Goal: Task Accomplishment & Management: Use online tool/utility

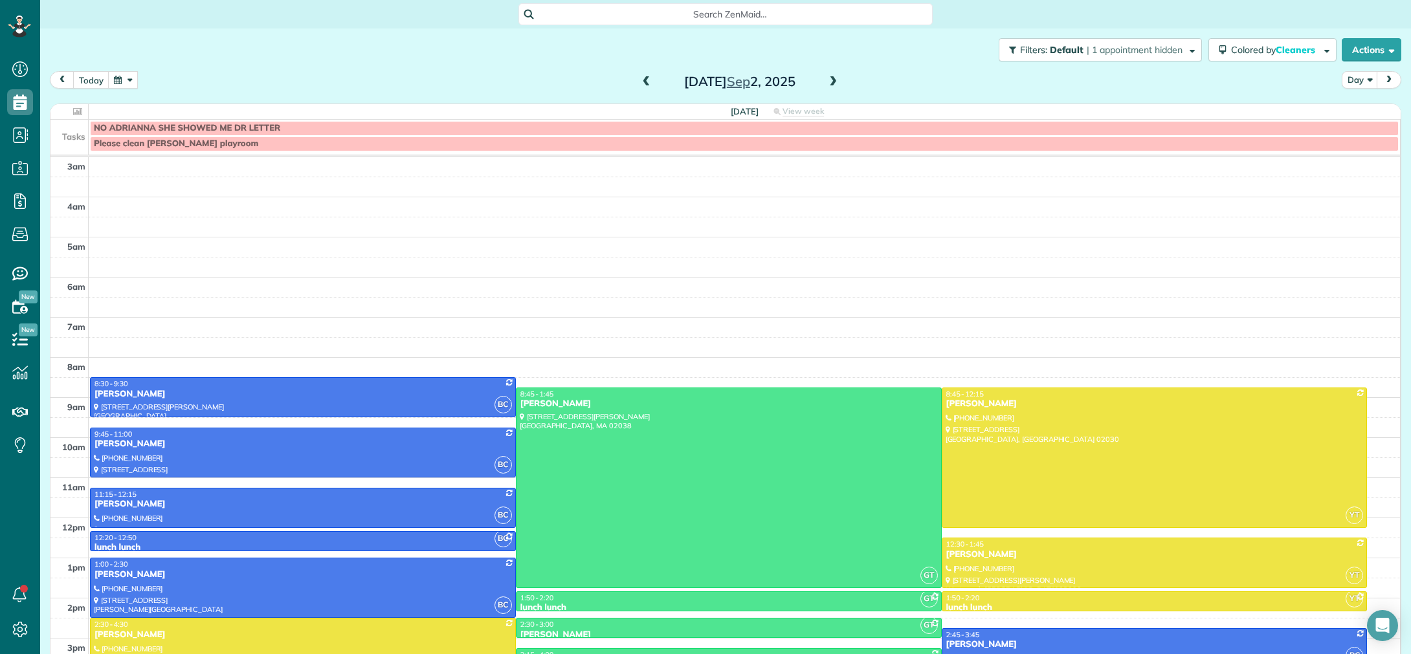
scroll to position [87, 0]
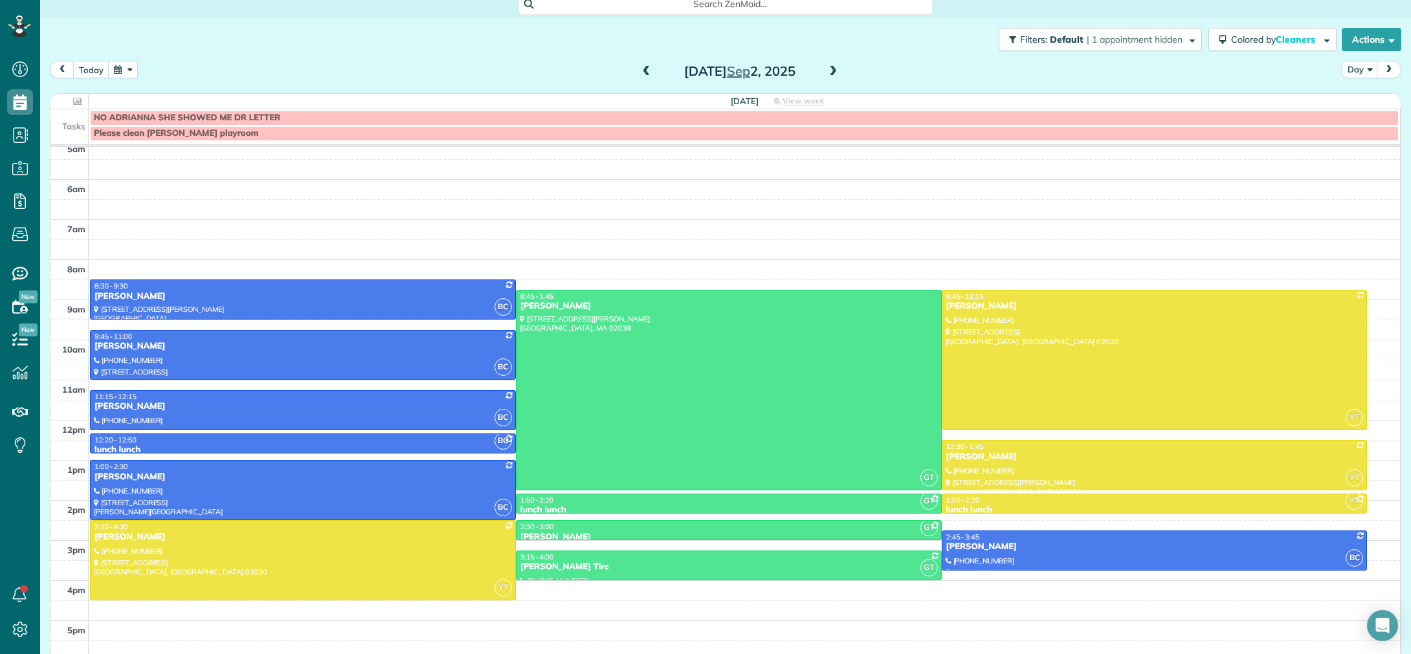
click at [832, 74] on span at bounding box center [833, 72] width 14 height 12
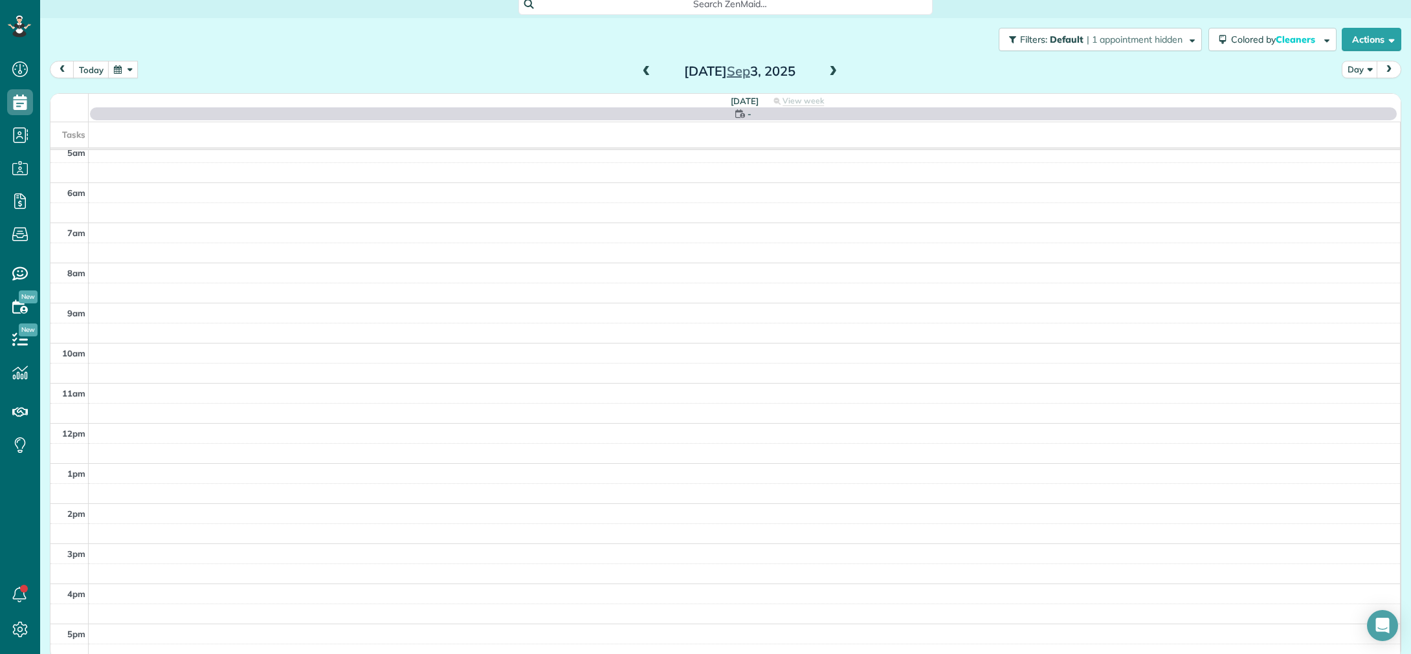
scroll to position [91, 0]
click at [832, 74] on span at bounding box center [833, 72] width 14 height 12
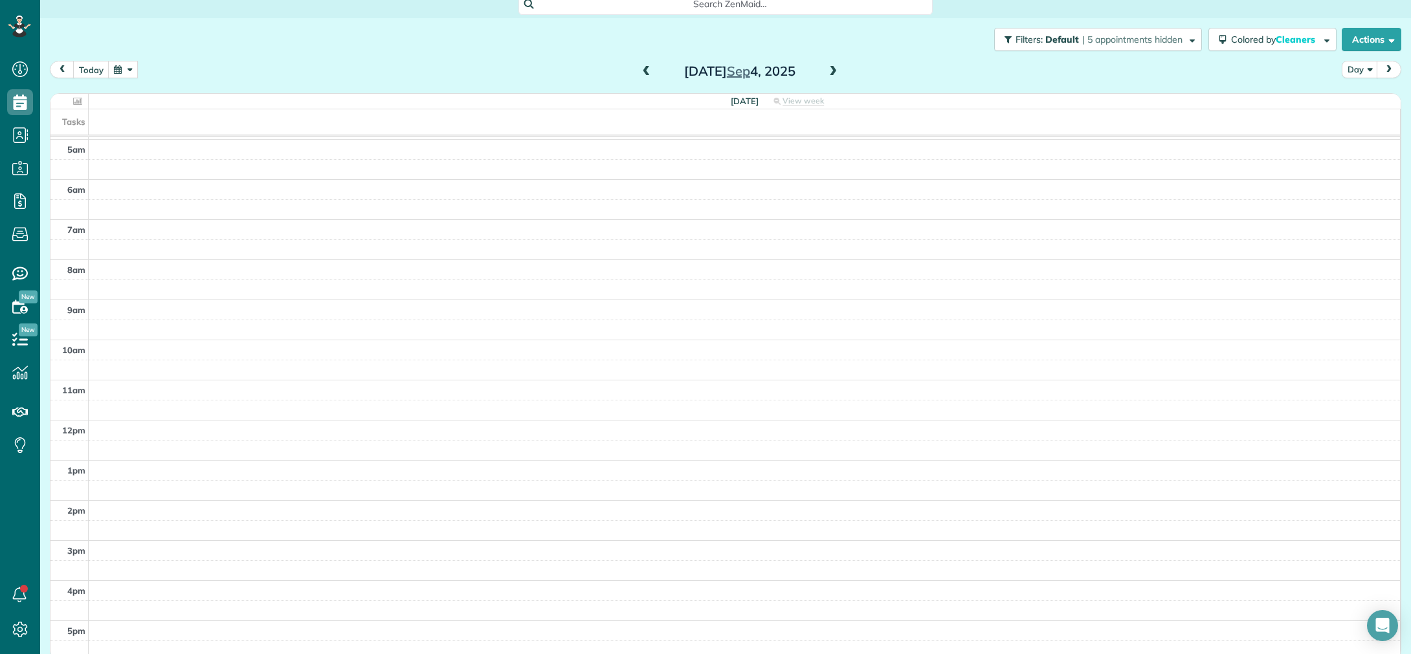
click at [832, 74] on span at bounding box center [833, 72] width 14 height 12
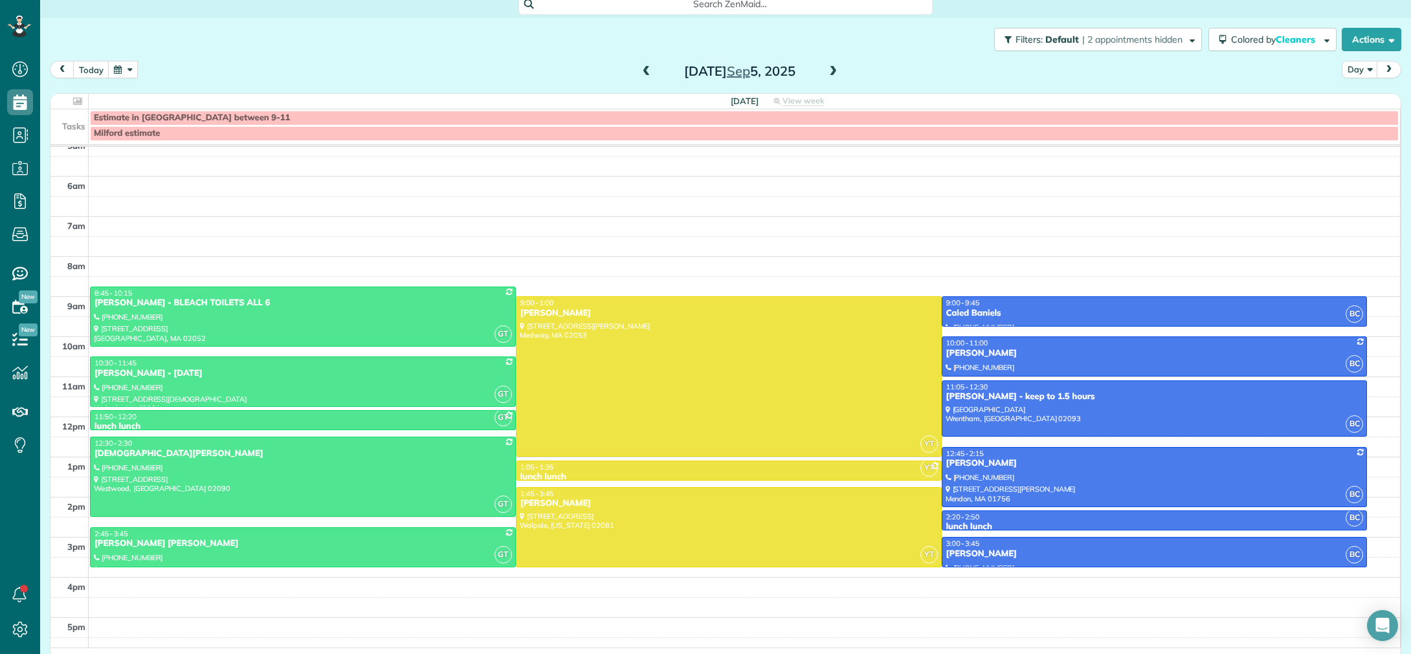
click at [832, 74] on span at bounding box center [833, 72] width 14 height 12
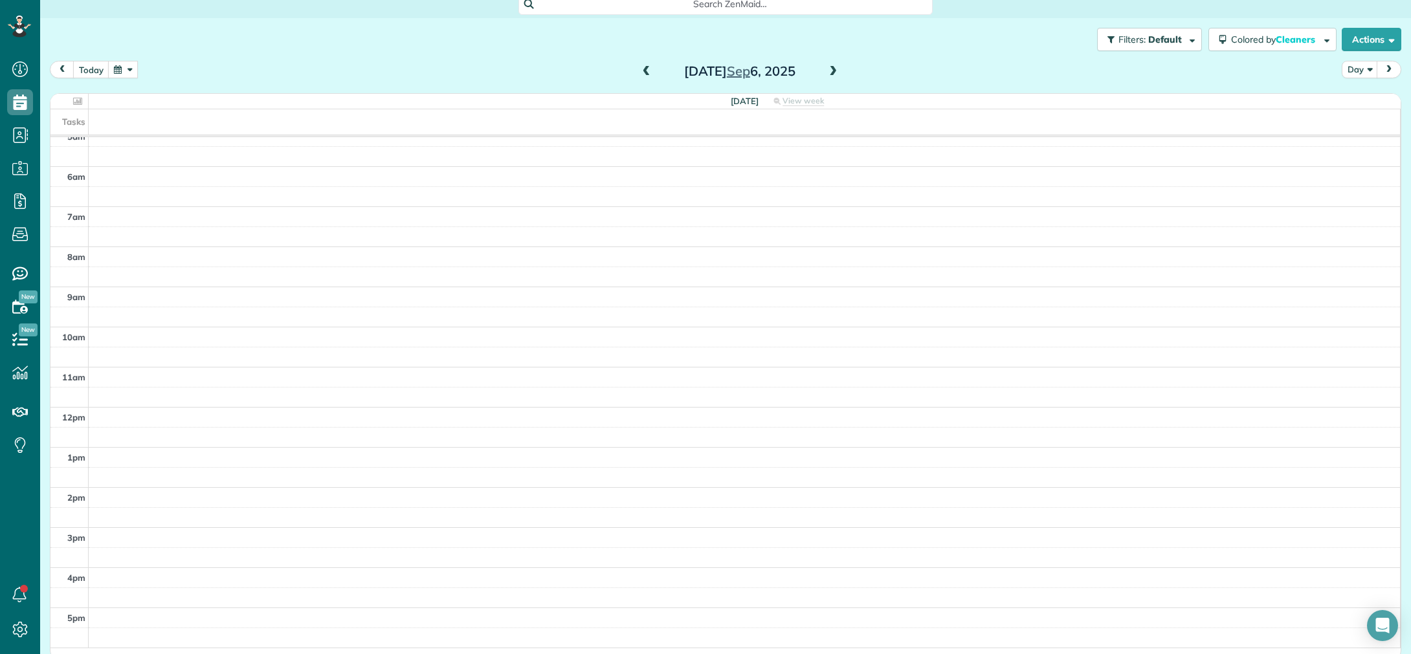
click at [832, 74] on span at bounding box center [833, 72] width 14 height 12
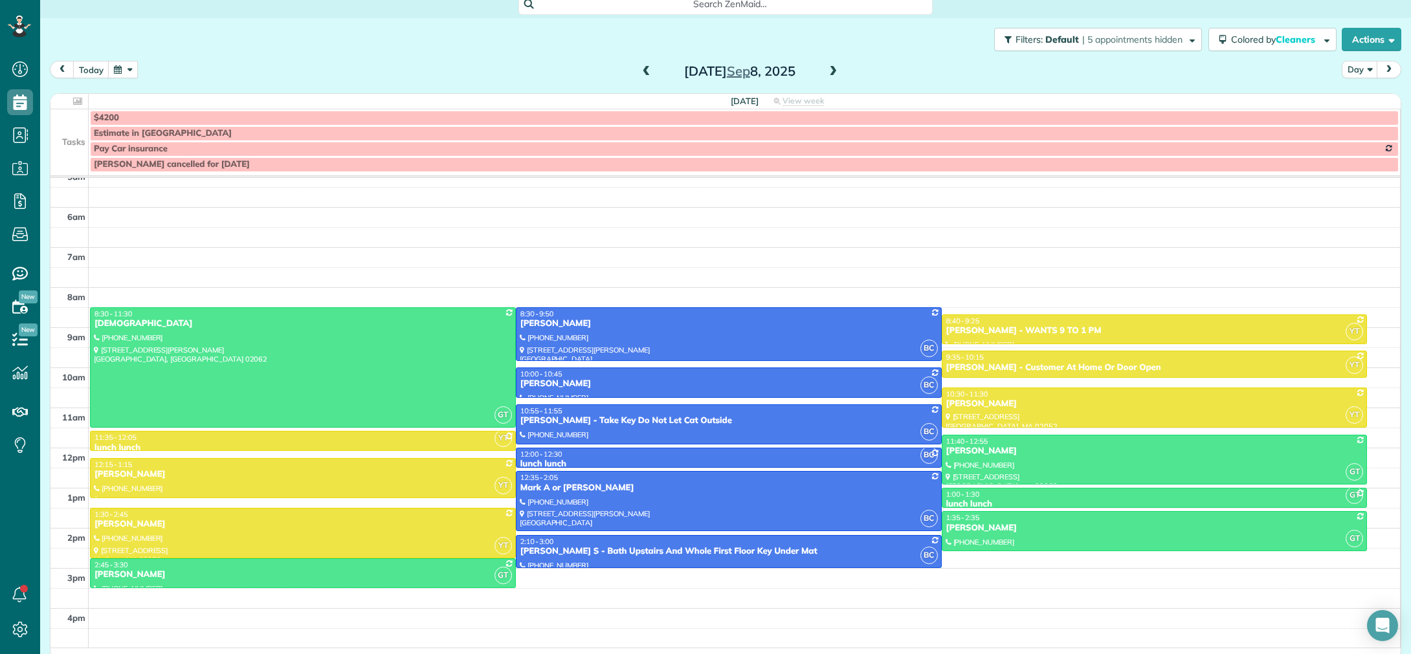
click at [832, 74] on span at bounding box center [833, 72] width 14 height 12
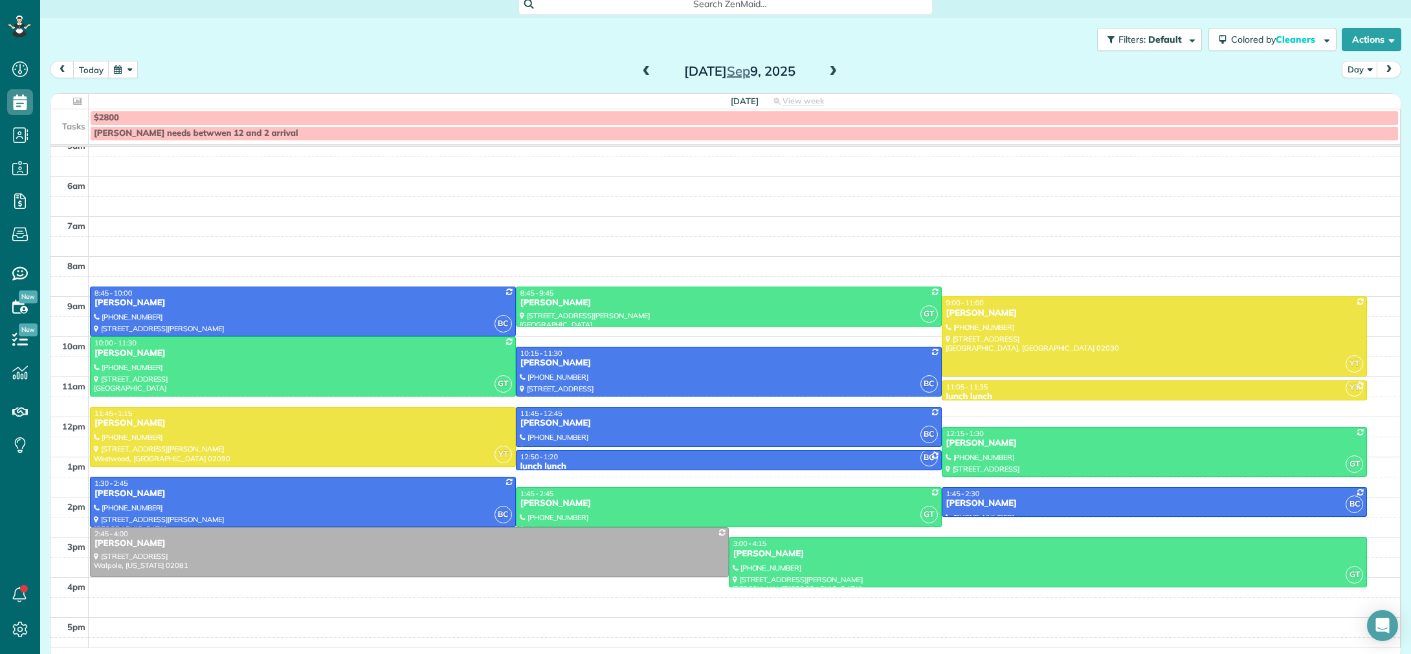
click at [833, 71] on span at bounding box center [833, 72] width 14 height 12
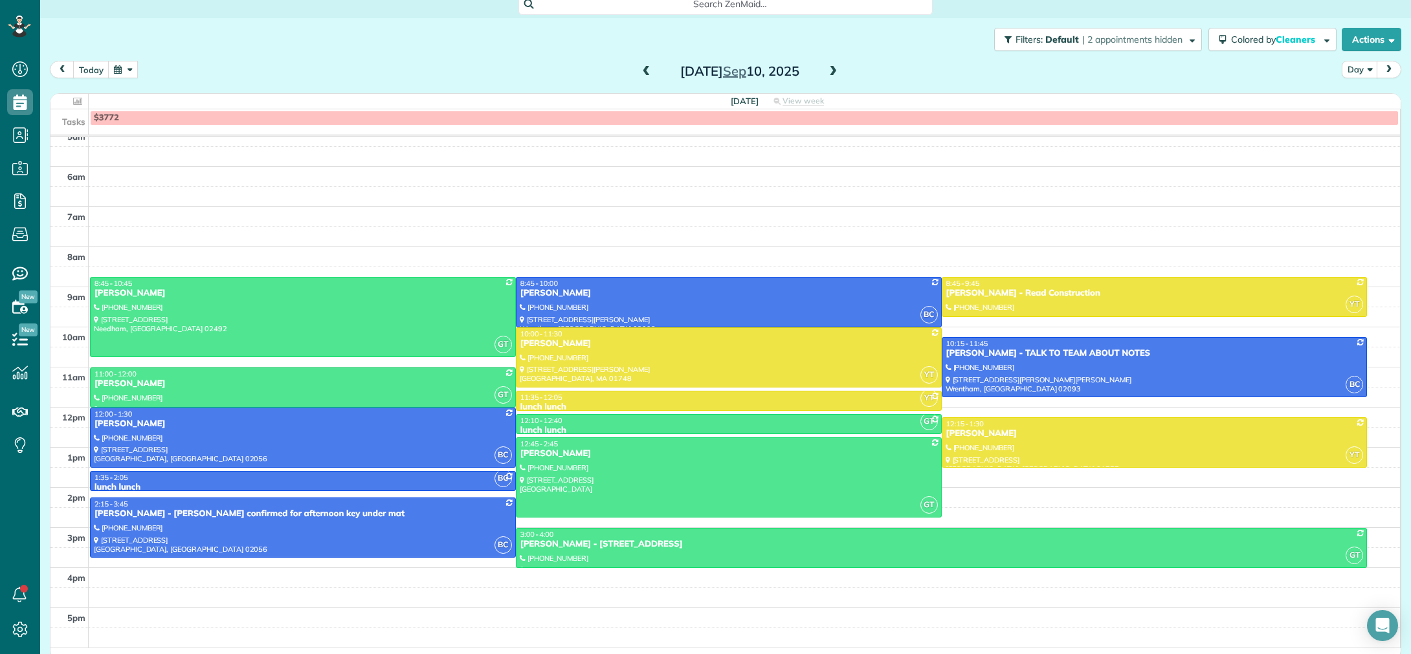
click at [649, 72] on span at bounding box center [647, 72] width 14 height 12
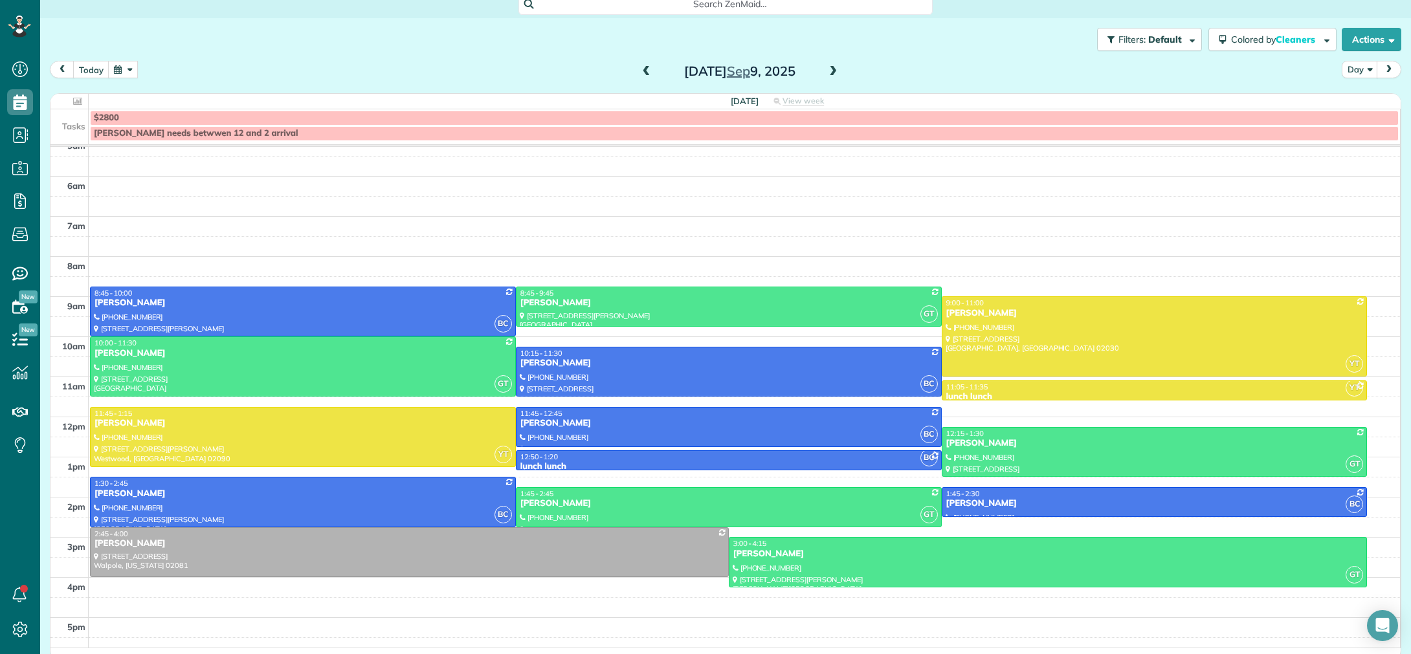
click at [649, 72] on span at bounding box center [647, 72] width 14 height 12
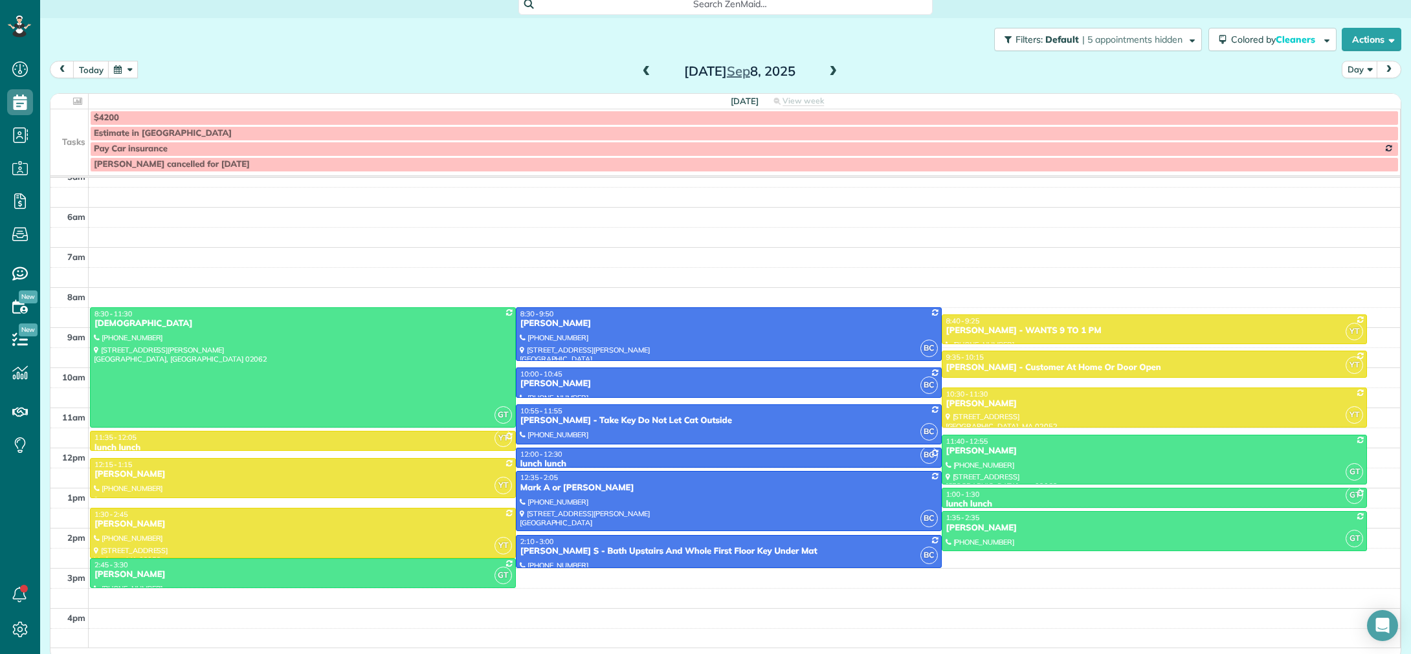
click at [834, 72] on span at bounding box center [833, 72] width 14 height 12
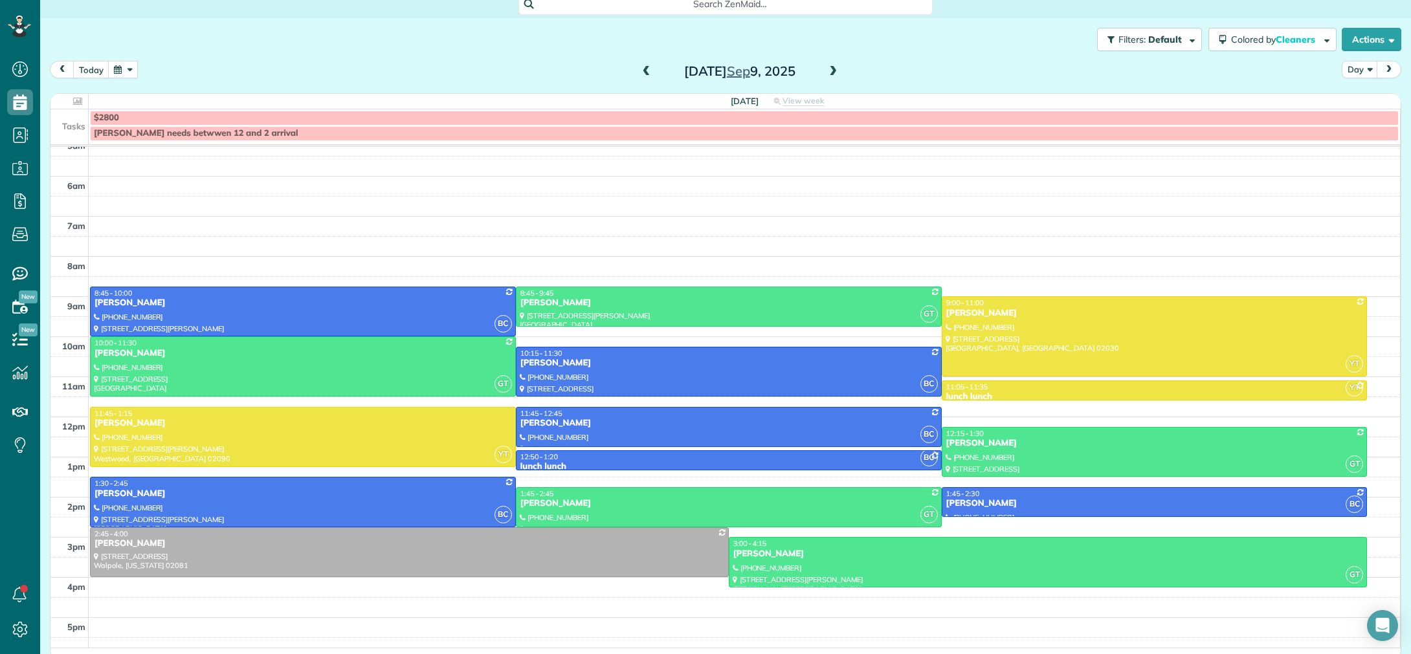
click at [122, 69] on button "button" at bounding box center [123, 69] width 30 height 17
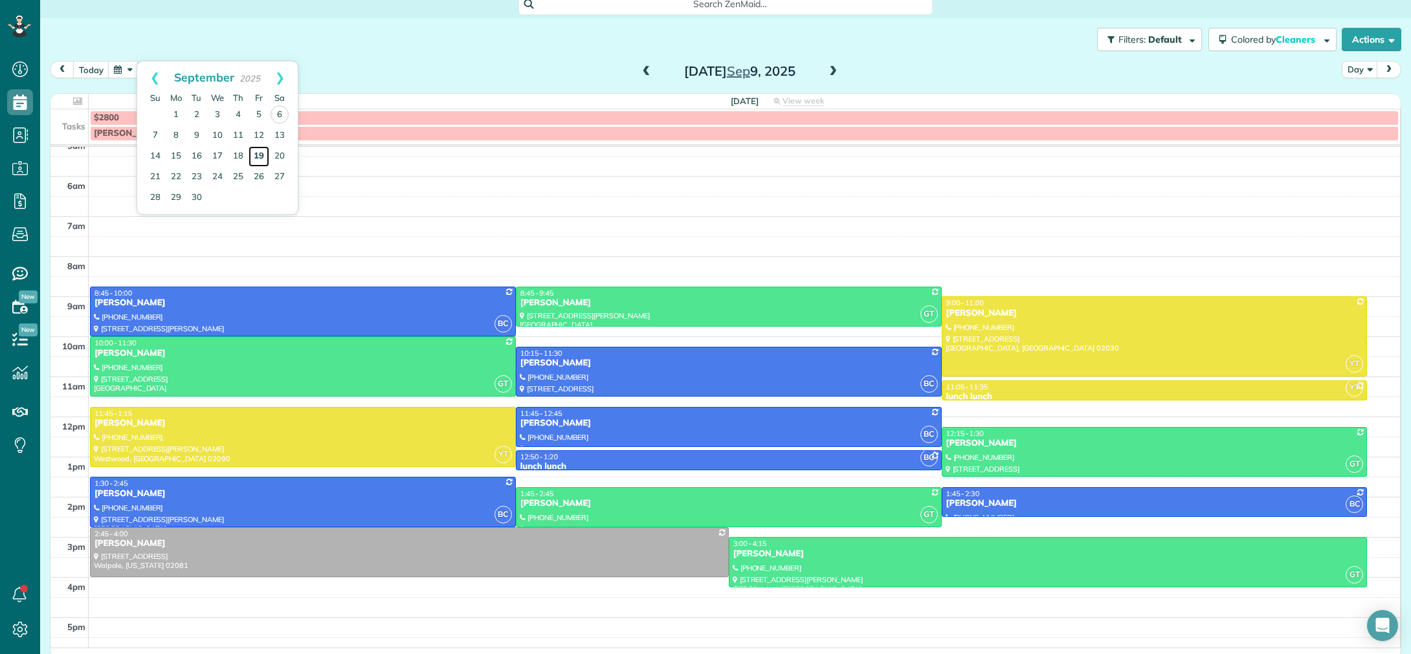
click at [263, 155] on link "19" at bounding box center [259, 156] width 21 height 21
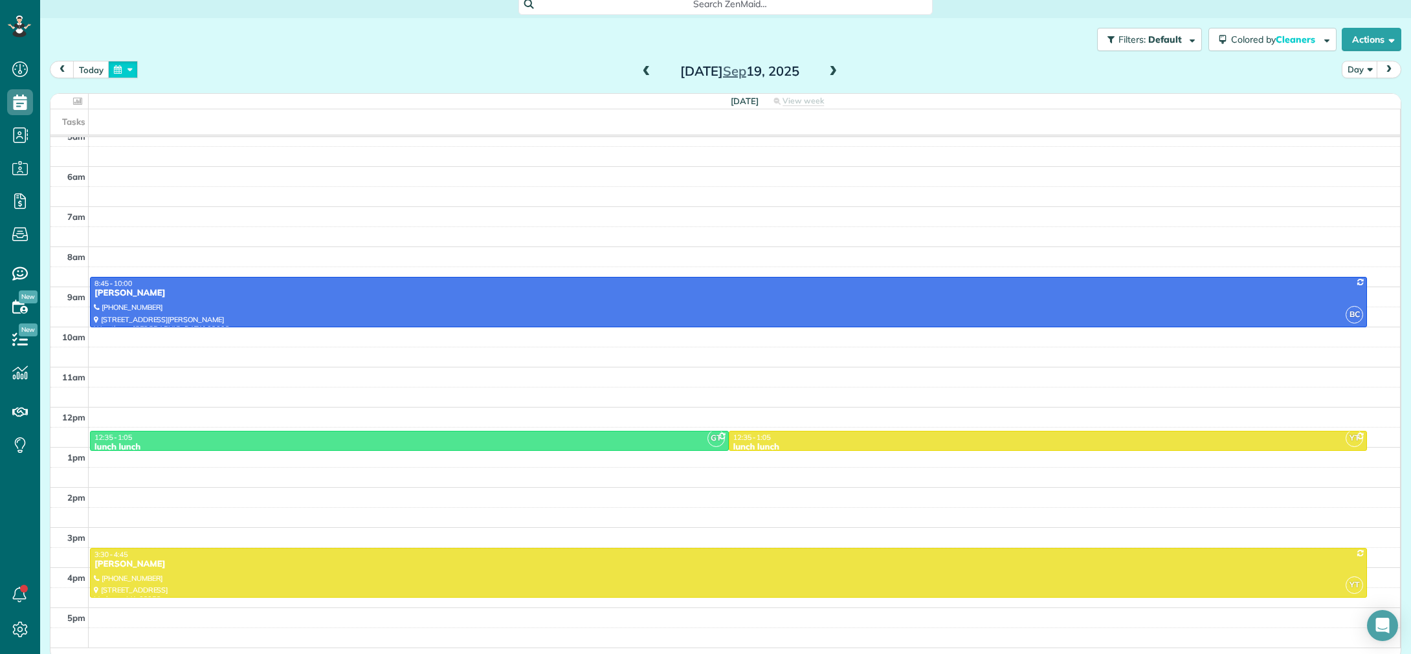
click at [118, 74] on button "button" at bounding box center [123, 69] width 30 height 17
